Goal: Check status: Check status

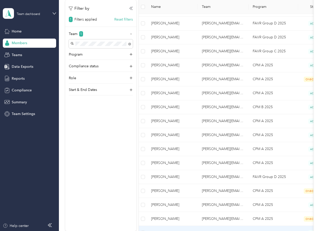
scroll to position [101, 0]
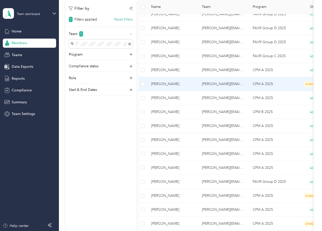
click at [160, 85] on span "[PERSON_NAME]" at bounding box center [172, 84] width 43 height 6
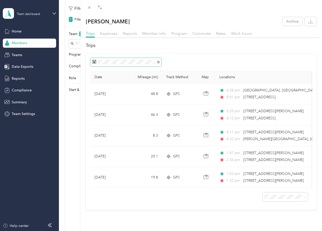
click at [122, 65] on span at bounding box center [125, 62] width 71 height 9
click at [211, 59] on div at bounding box center [201, 62] width 222 height 9
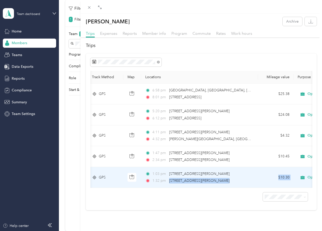
scroll to position [0, 78]
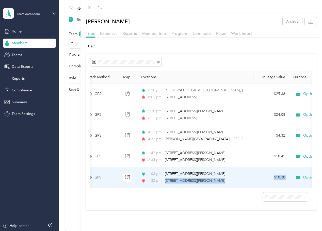
drag, startPoint x: 239, startPoint y: 181, endPoint x: 246, endPoint y: 182, distance: 6.7
click at [225, 182] on span "[STREET_ADDRESS][PERSON_NAME]" at bounding box center [195, 180] width 60 height 4
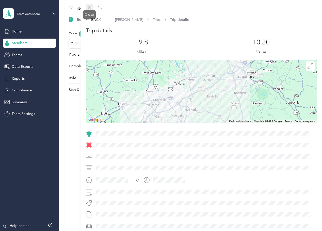
click at [90, 7] on icon at bounding box center [89, 7] width 4 height 4
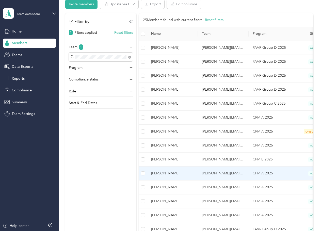
scroll to position [51, 0]
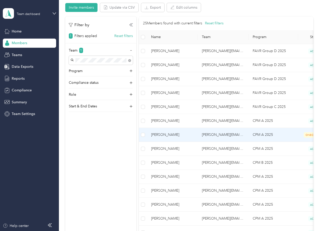
click at [161, 136] on span "[PERSON_NAME]" at bounding box center [172, 135] width 43 height 6
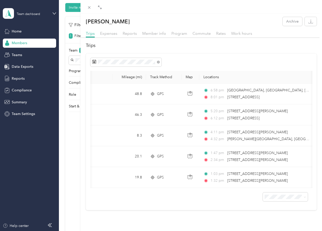
scroll to position [0, 9]
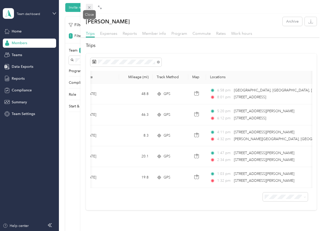
click at [91, 7] on icon at bounding box center [89, 7] width 4 height 4
